Goal: Task Accomplishment & Management: Use online tool/utility

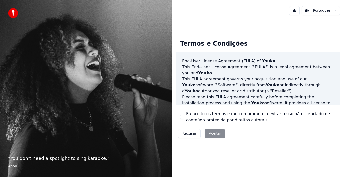
click at [213, 135] on div "Recusar Aceitar" at bounding box center [201, 133] width 51 height 13
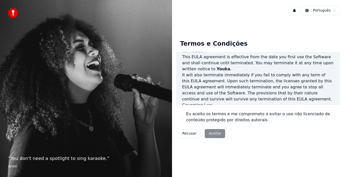
scroll to position [345, 0]
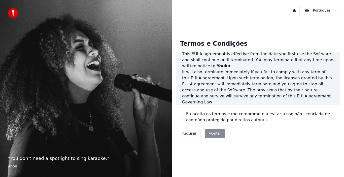
click at [231, 105] on p "This EULA agreement, and any dispute arising out of or in connection with this …" at bounding box center [258, 114] width 152 height 18
click at [213, 133] on div "Recusar Aceitar" at bounding box center [201, 133] width 51 height 13
click at [324, 12] on html "“ You don't need a spotlight to sing karaoke. ” Anon Português Termos e Condiçõ…" at bounding box center [172, 88] width 344 height 177
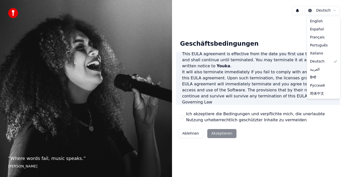
click at [334, 9] on html "“ Where words fail, music speaks. ” Hans Christian Andersen Deutsch Geschäftsbe…" at bounding box center [172, 88] width 344 height 177
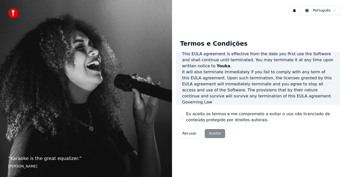
click at [215, 133] on div "Recusar Aceitar" at bounding box center [201, 133] width 51 height 13
click at [90, 145] on div "“ Karaoke is the great equalizer. ” Aisha Tyler" at bounding box center [86, 88] width 172 height 177
click at [217, 123] on label "Eu aceito os termos e me comprometo a evitar o uso não licenciado de conteúdo p…" at bounding box center [261, 117] width 150 height 12
click at [184, 119] on button "Eu aceito os termos e me comprometo a evitar o uso não licenciado de conteúdo p…" at bounding box center [182, 117] width 4 height 4
click at [212, 134] on button "Aceitar" at bounding box center [215, 133] width 20 height 9
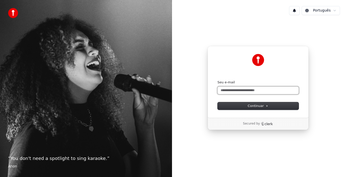
click at [220, 91] on input "Seu e-mail" at bounding box center [257, 91] width 81 height 8
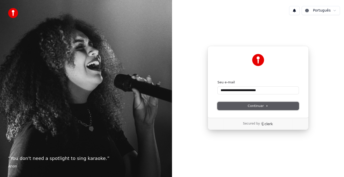
click at [257, 105] on span "Continuar" at bounding box center [258, 106] width 21 height 5
type input "**********"
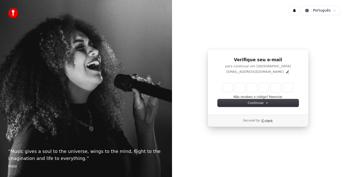
type input "*"
type input "**"
type input "*"
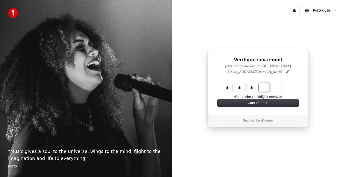
type input "***"
type input "*"
type input "****"
type input "*"
type input "******"
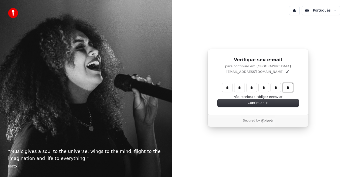
type input "*"
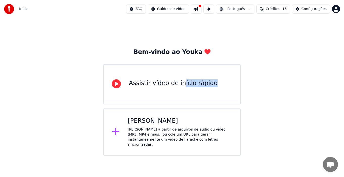
drag, startPoint x: 179, startPoint y: 93, endPoint x: 229, endPoint y: 98, distance: 50.1
click at [229, 98] on div "Assistir vídeo de início rápido" at bounding box center [171, 84] width 137 height 40
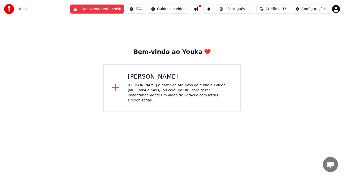
click at [155, 82] on div "Criar Karaokê Crie karaokê a partir de arquivos de áudio ou vídeo (MP3, MP4 e m…" at bounding box center [180, 88] width 104 height 30
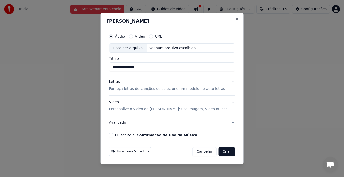
click at [226, 82] on button "Letras Forneça letras de canções ou selecione um modelo de auto letras" at bounding box center [172, 86] width 126 height 20
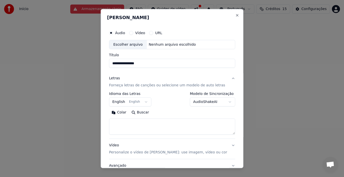
click at [148, 64] on input "**********" at bounding box center [172, 63] width 126 height 9
type input "*"
click at [153, 34] on button "URL" at bounding box center [151, 33] width 4 height 4
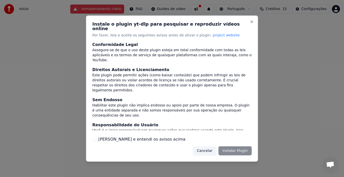
click at [98, 138] on div "Li e entendi os avisos acima" at bounding box center [171, 140] width 159 height 6
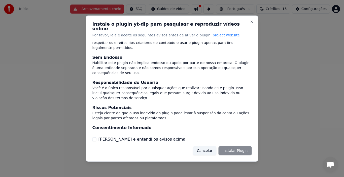
scroll to position [43, 0]
click at [100, 137] on label "Li e entendi os avisos acima" at bounding box center [141, 140] width 87 height 6
click at [96, 138] on button "Li e entendi os avisos acima" at bounding box center [94, 140] width 4 height 4
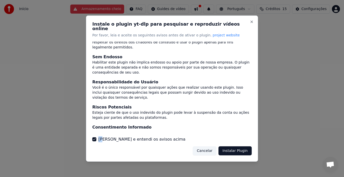
click at [100, 137] on label "Li e entendi os avisos acima" at bounding box center [141, 140] width 87 height 6
click at [96, 138] on button "Li e entendi os avisos acima" at bounding box center [94, 140] width 4 height 4
click at [100, 137] on label "Li e entendi os avisos acima" at bounding box center [141, 140] width 87 height 6
click at [96, 138] on button "Li e entendi os avisos acima" at bounding box center [94, 140] width 4 height 4
click at [236, 149] on button "Instalar Plugin" at bounding box center [234, 151] width 33 height 9
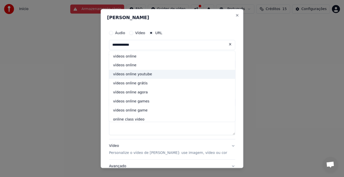
click at [148, 73] on div "vídeos online youtube" at bounding box center [172, 74] width 126 height 9
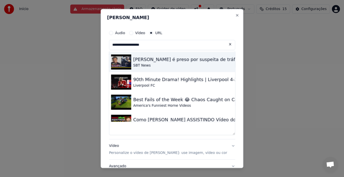
click at [148, 61] on div "Hytalo Santos é preso por suspeita de tráfico humano e exploração sexual infant…" at bounding box center [252, 59] width 238 height 7
type input "**********"
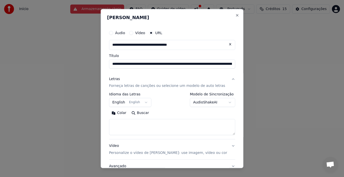
click at [147, 103] on button "English English" at bounding box center [130, 102] width 42 height 9
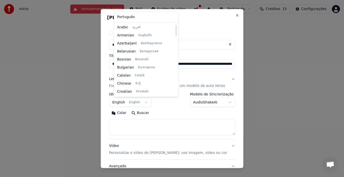
scroll to position [0, 0]
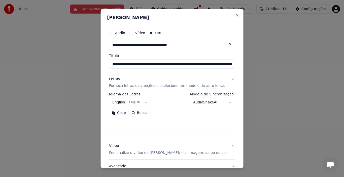
click at [116, 145] on div "Vídeo Personalize o vídeo de karaokê: use imagem, vídeo ou cor" at bounding box center [168, 150] width 118 height 12
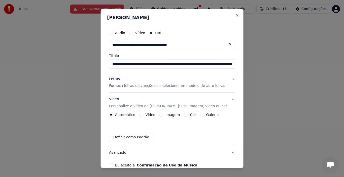
click at [147, 115] on div "Vídeo" at bounding box center [147, 115] width 16 height 4
click at [143, 116] on button "Vídeo" at bounding box center [141, 115] width 4 height 4
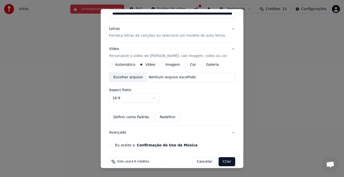
scroll to position [57, 0]
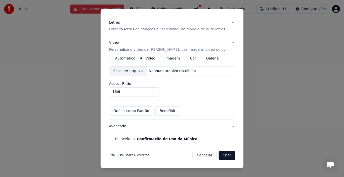
click at [218, 154] on button "Criar" at bounding box center [226, 155] width 17 height 9
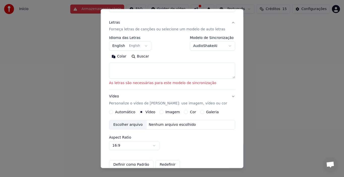
scroll to position [54, 0]
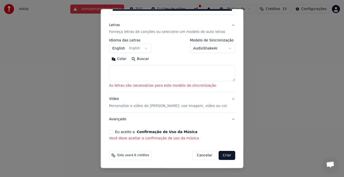
click at [163, 76] on textarea at bounding box center [172, 73] width 126 height 16
click at [138, 135] on div "Eu aceito a Confirmação de Uso da Música Você deve aceitar a confirmação de uso…" at bounding box center [172, 135] width 126 height 11
click at [137, 73] on textarea at bounding box center [172, 73] width 126 height 16
click at [143, 58] on button "Buscar" at bounding box center [140, 59] width 23 height 8
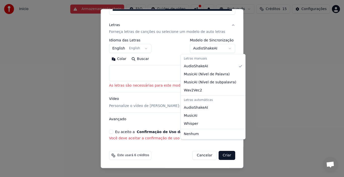
click at [222, 49] on body "**********" at bounding box center [172, 56] width 344 height 112
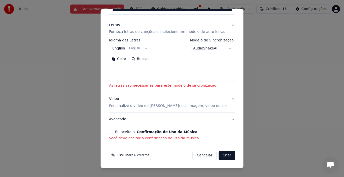
click at [127, 73] on textarea at bounding box center [172, 73] width 126 height 16
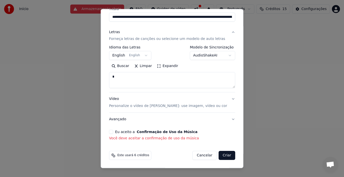
scroll to position [47, 0]
type textarea "*"
click at [127, 66] on button "Buscar" at bounding box center [120, 66] width 23 height 8
click at [121, 66] on button "Buscar" at bounding box center [120, 66] width 23 height 8
click at [119, 78] on textarea "*" at bounding box center [165, 80] width 112 height 16
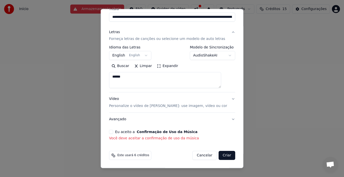
type textarea "******"
click at [218, 154] on button "Criar" at bounding box center [226, 155] width 17 height 9
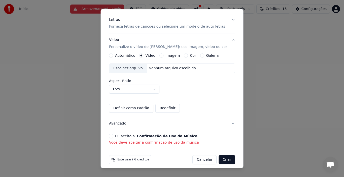
scroll to position [64, 0]
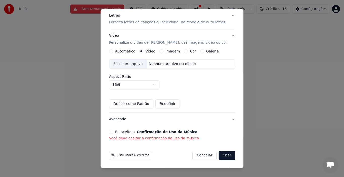
click at [169, 141] on p "Você deve aceitar a confirmação de uso da música" at bounding box center [172, 138] width 126 height 5
click at [113, 132] on button "Eu aceito a Confirmação de Uso da Música" at bounding box center [111, 132] width 4 height 4
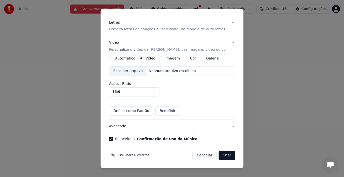
scroll to position [57, 0]
click at [221, 157] on button "Criar" at bounding box center [226, 155] width 17 height 9
click at [218, 154] on button "Criar" at bounding box center [226, 155] width 17 height 9
click at [218, 156] on button "Criar" at bounding box center [226, 155] width 17 height 9
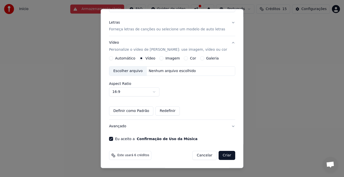
click at [218, 157] on button "Criar" at bounding box center [226, 155] width 17 height 9
click at [129, 155] on span "Este usará 6 créditos" at bounding box center [133, 156] width 32 height 4
click at [218, 155] on button "Criar" at bounding box center [226, 155] width 17 height 9
click at [197, 155] on button "Cancelar" at bounding box center [204, 155] width 24 height 9
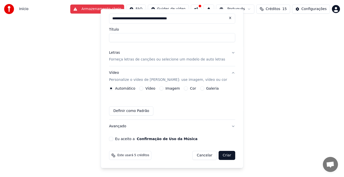
scroll to position [26, 0]
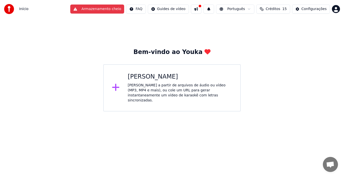
click at [11, 8] on img at bounding box center [9, 9] width 10 height 10
click at [117, 10] on button "Armazenamento cheio" at bounding box center [97, 9] width 54 height 9
click at [201, 8] on button at bounding box center [196, 9] width 11 height 9
click at [308, 10] on div "Configurações" at bounding box center [313, 9] width 25 height 5
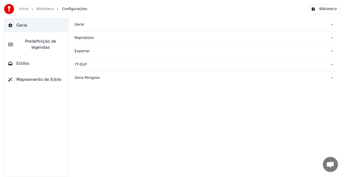
click at [25, 9] on link "Início" at bounding box center [23, 9] width 9 height 5
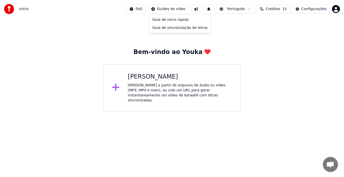
click at [180, 10] on html "Início FAQ Guides de vídeo Português Créditos 15 Configurações Bem-vindo ao You…" at bounding box center [172, 56] width 344 height 112
click at [151, 87] on html "Início FAQ Guides de vídeo Português Créditos 15 Configurações Bem-vindo ao You…" at bounding box center [172, 56] width 344 height 112
click at [233, 112] on html "Início FAQ Guides de vídeo Português Créditos 15 Configurações Bem-vindo ao You…" at bounding box center [172, 56] width 344 height 112
click at [163, 86] on div "[PERSON_NAME] a partir de arquivos de áudio ou vídeo (MP3, MP4 e mais), ou cole…" at bounding box center [180, 93] width 104 height 20
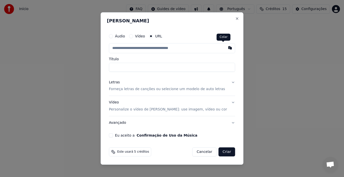
click at [225, 47] on button "button" at bounding box center [230, 47] width 10 height 9
click at [152, 49] on input "text" at bounding box center [172, 48] width 126 height 10
click at [225, 48] on button "button" at bounding box center [230, 47] width 10 height 9
click at [113, 36] on button "Áudio" at bounding box center [111, 36] width 4 height 4
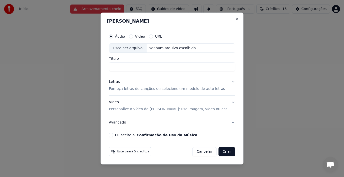
click at [170, 49] on div "Nenhum arquivo escolhido" at bounding box center [171, 48] width 51 height 5
click at [163, 49] on div "Nenhum arquivo escolhido" at bounding box center [171, 48] width 51 height 5
type input "**********"
click at [133, 38] on button "Vídeo" at bounding box center [131, 36] width 4 height 4
click at [167, 48] on div "Nenhum arquivo escolhido" at bounding box center [171, 48] width 51 height 5
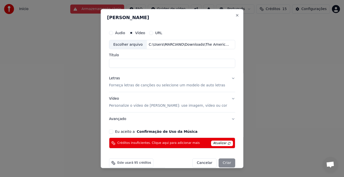
type input "**********"
click at [211, 141] on span "Atualizar" at bounding box center [222, 144] width 22 height 6
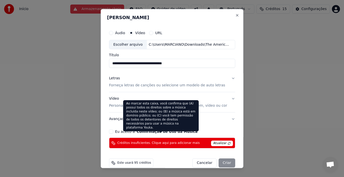
click at [143, 133] on button "Confirmação de Uso da Música" at bounding box center [167, 132] width 61 height 4
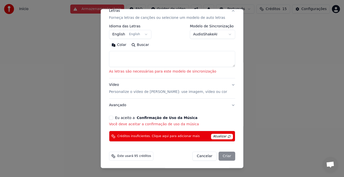
scroll to position [75, 0]
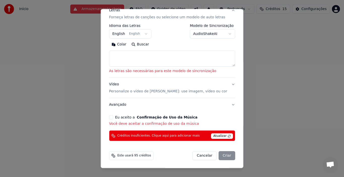
click at [118, 118] on label "Eu aceito a Confirmação de Uso da Música" at bounding box center [156, 118] width 82 height 4
click at [113, 118] on button "Eu aceito a Confirmação de Uso da Música" at bounding box center [111, 118] width 4 height 4
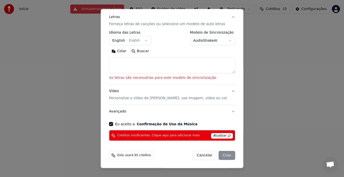
scroll to position [68, 0]
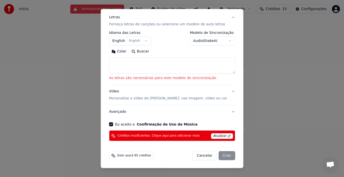
click at [216, 135] on span "Atualizar" at bounding box center [222, 137] width 22 height 6
click at [216, 137] on span "Atualizar" at bounding box center [222, 137] width 22 height 6
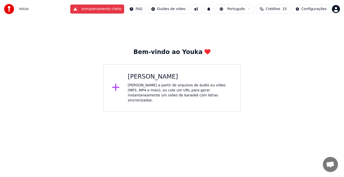
scroll to position [0, 0]
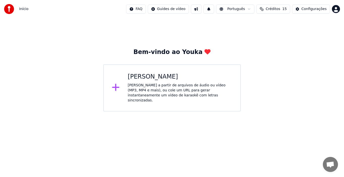
click at [116, 85] on icon at bounding box center [115, 87] width 7 height 7
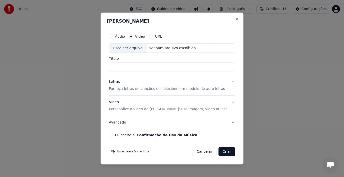
click at [113, 38] on button "Áudio" at bounding box center [111, 36] width 4 height 4
click at [170, 47] on div "Nenhum arquivo escolhido" at bounding box center [171, 48] width 51 height 5
type input "**********"
click at [133, 37] on button "Vídeo" at bounding box center [131, 36] width 4 height 4
click at [164, 48] on div "Nenhum arquivo escolhido" at bounding box center [171, 48] width 51 height 5
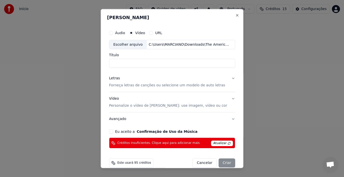
type input "**********"
click at [152, 32] on button "URL" at bounding box center [151, 33] width 4 height 4
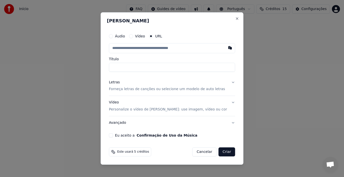
click at [176, 49] on input "text" at bounding box center [172, 48] width 126 height 10
click at [225, 47] on button "button" at bounding box center [230, 47] width 10 height 9
drag, startPoint x: 145, startPoint y: 62, endPoint x: 138, endPoint y: 70, distance: 10.7
click at [138, 70] on div "Título" at bounding box center [172, 64] width 126 height 15
click at [138, 70] on input "Título" at bounding box center [172, 67] width 126 height 9
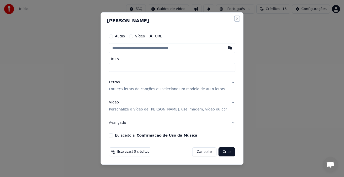
click at [235, 19] on button "Close" at bounding box center [237, 19] width 4 height 4
